Goal: Obtain resource: Obtain resource

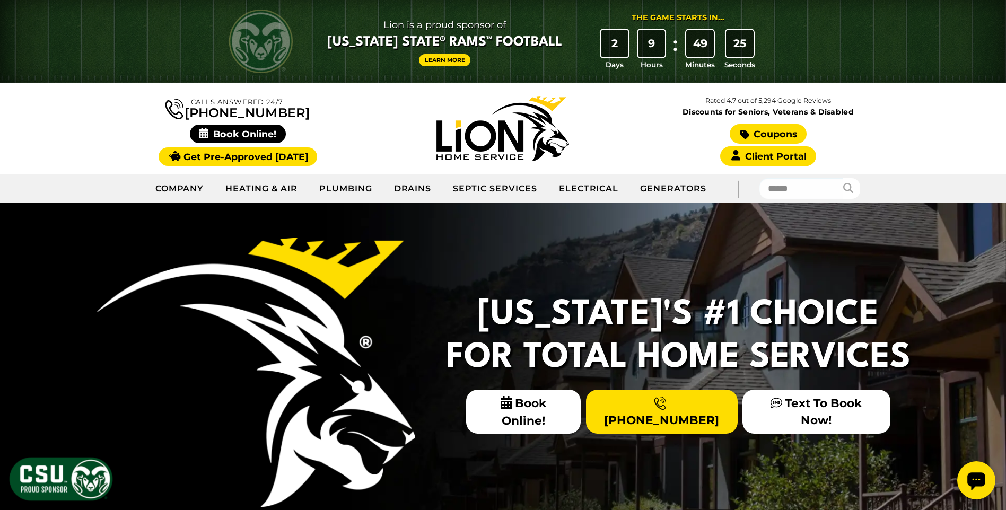
click at [765, 133] on link "Coupons" at bounding box center [768, 134] width 76 height 20
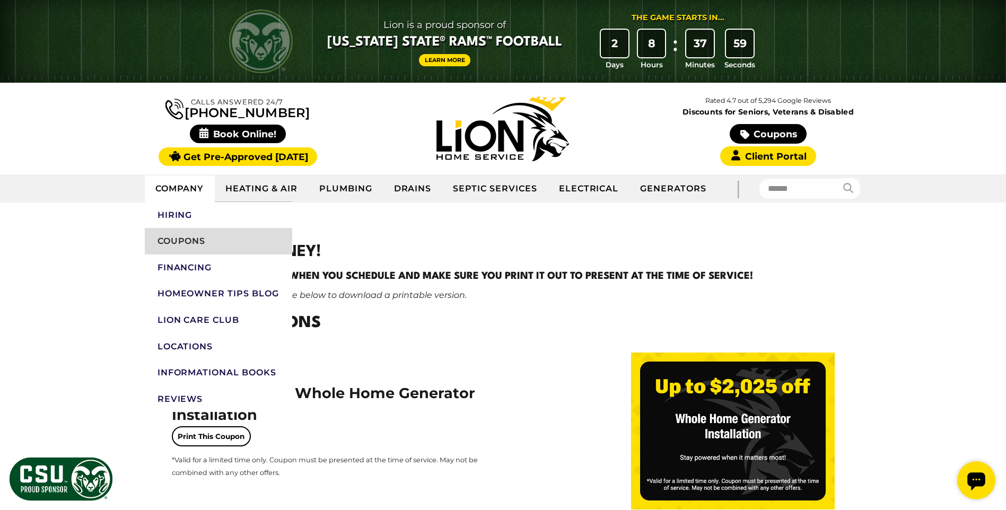
click at [173, 242] on link "Coupons" at bounding box center [218, 241] width 147 height 27
